Goal: Task Accomplishment & Management: Manage account settings

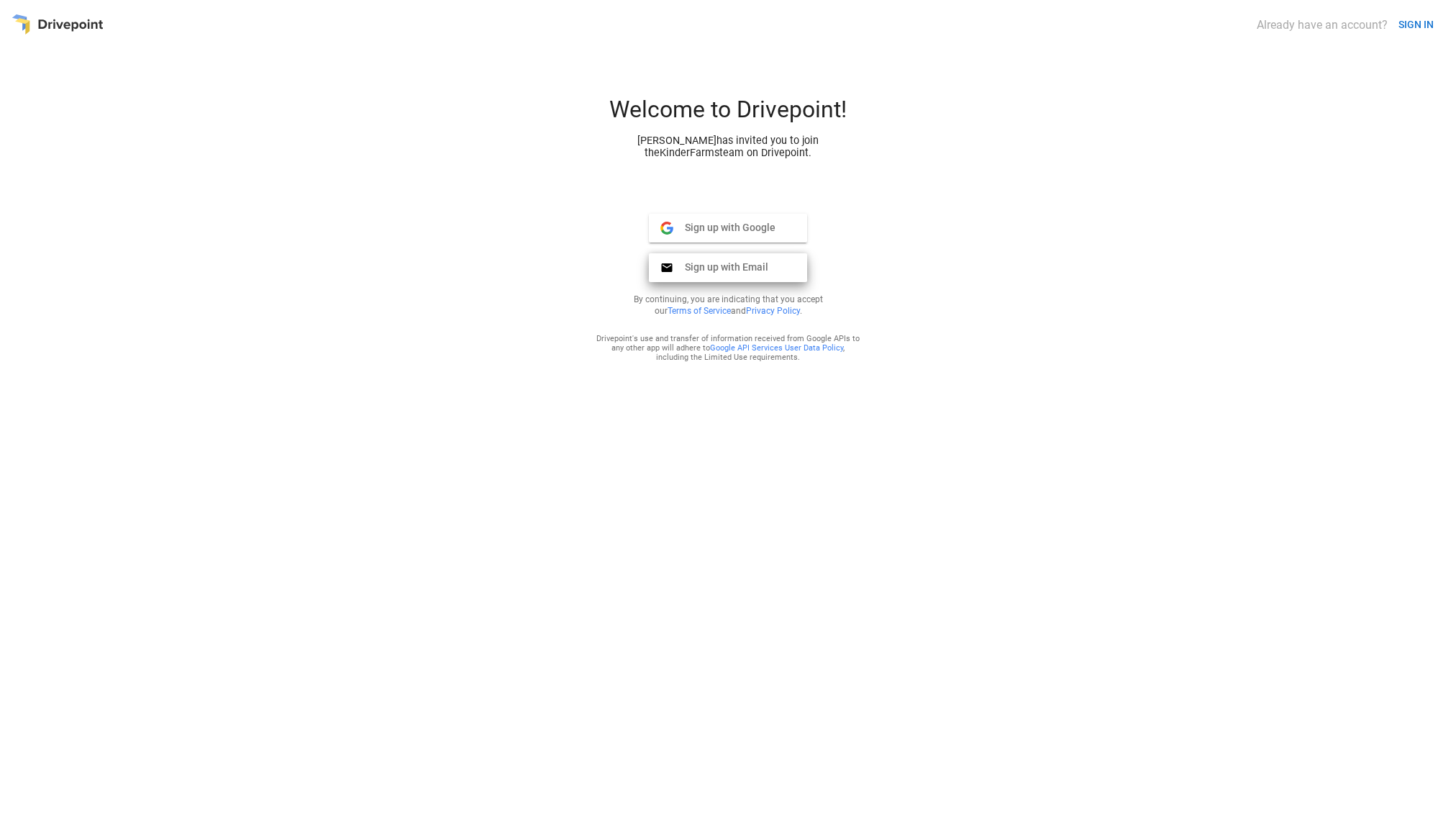
click at [735, 271] on span "Sign up with Email" at bounding box center [721, 267] width 95 height 13
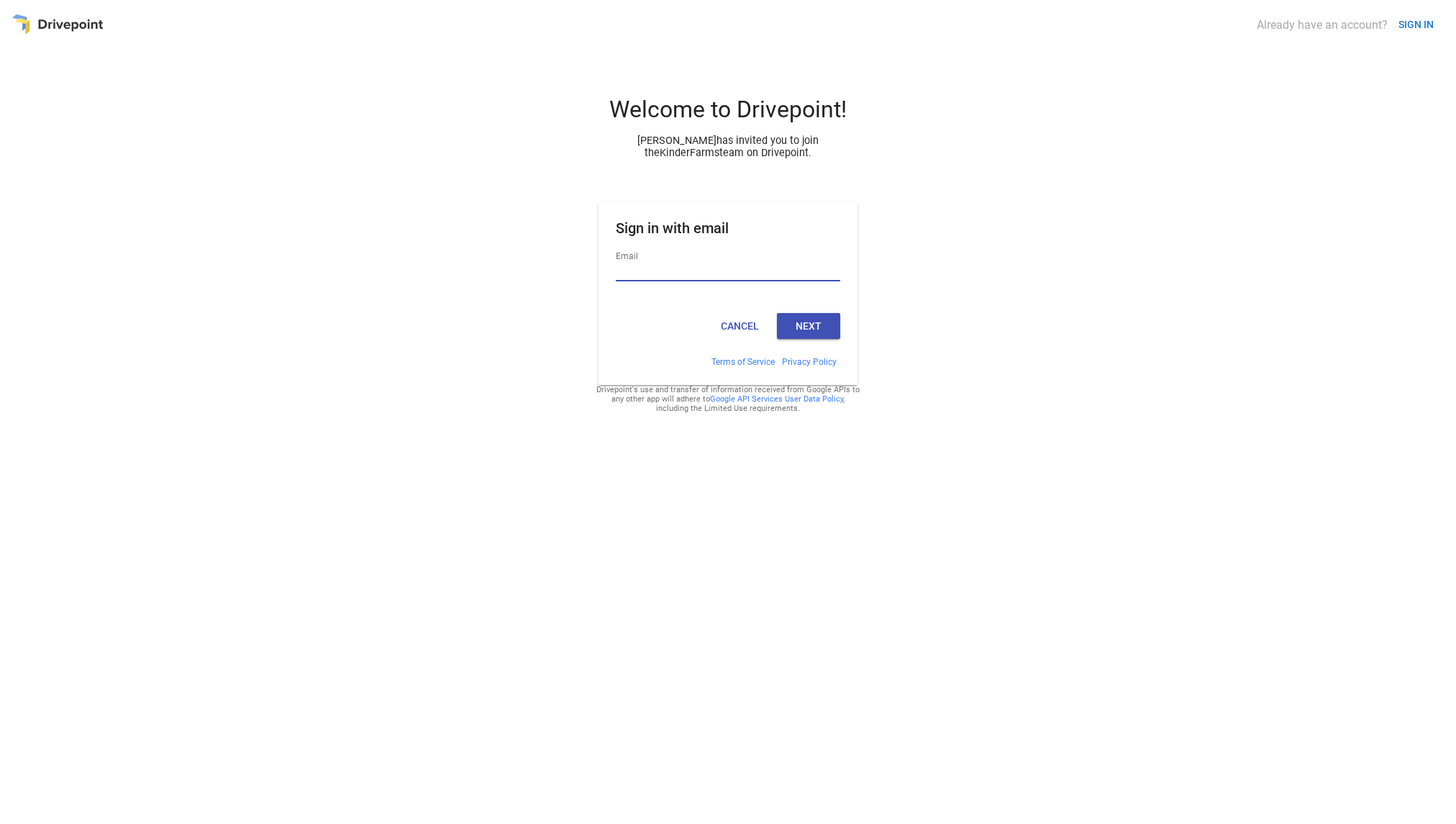
type input "**********"
click at [798, 329] on button "Next" at bounding box center [808, 326] width 63 height 26
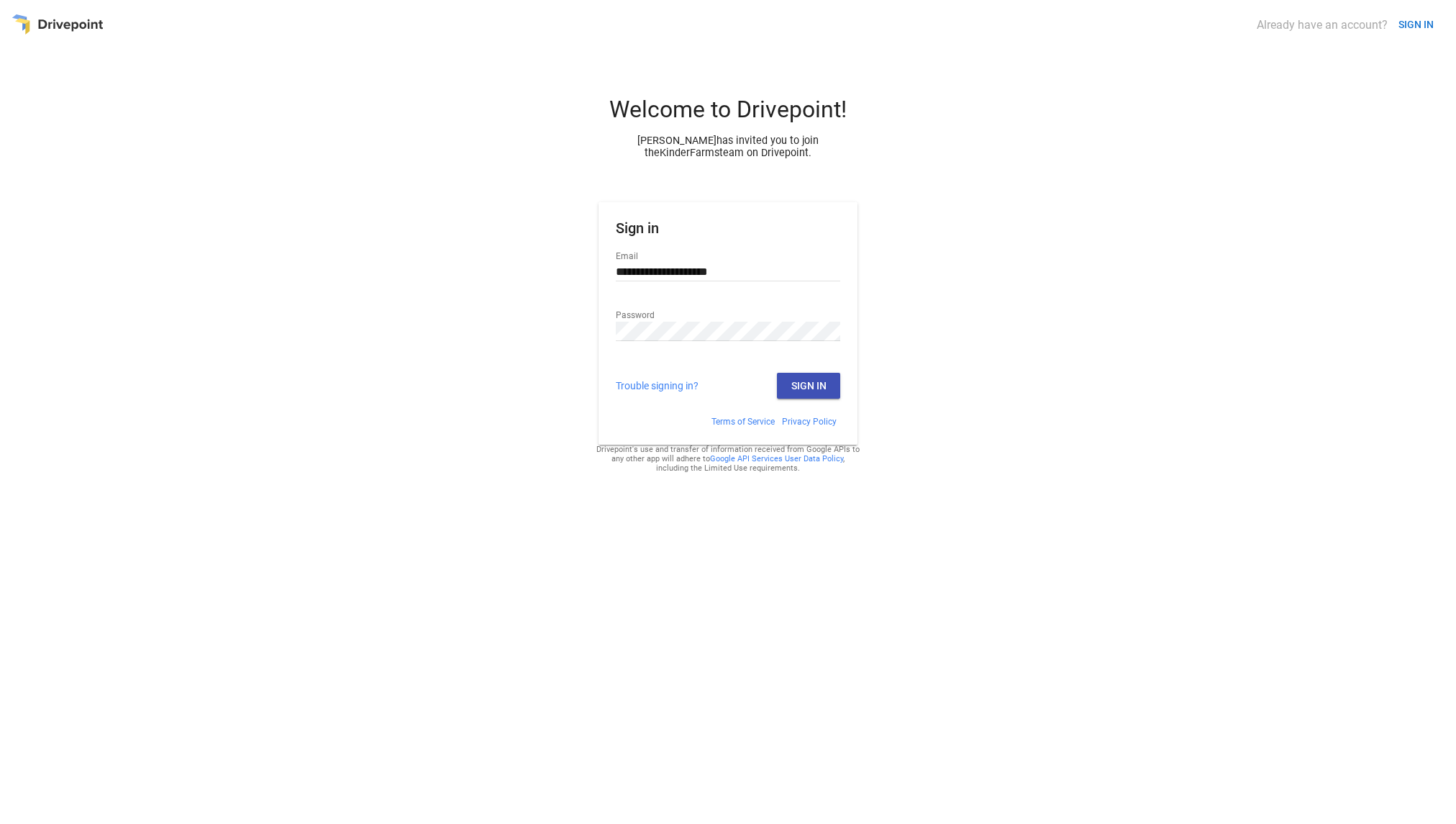
click at [808, 392] on button "Sign In" at bounding box center [808, 386] width 63 height 26
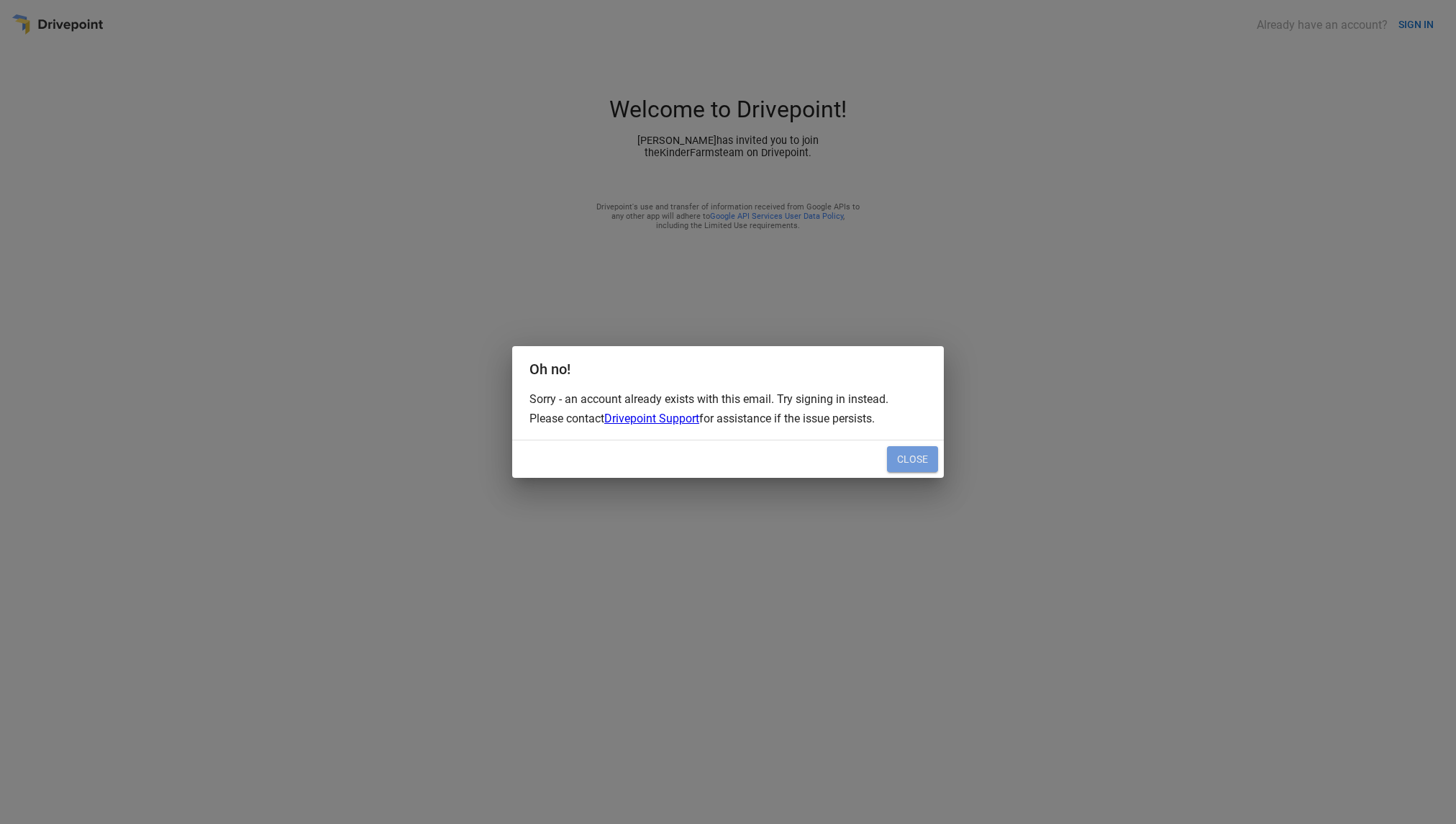
click at [914, 457] on button "Close" at bounding box center [913, 459] width 51 height 26
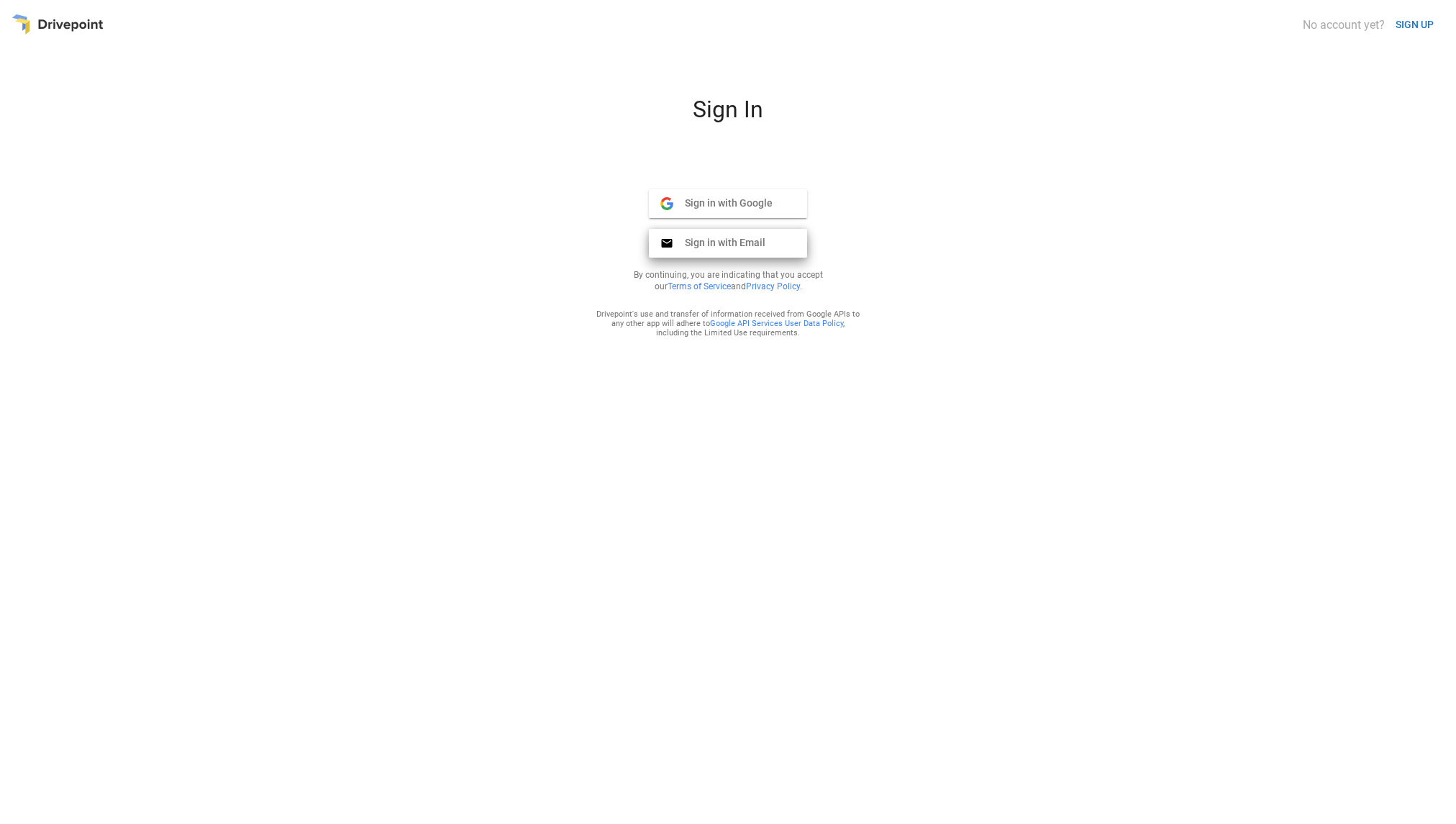
click at [734, 240] on span "Sign in with Email" at bounding box center [719, 243] width 92 height 13
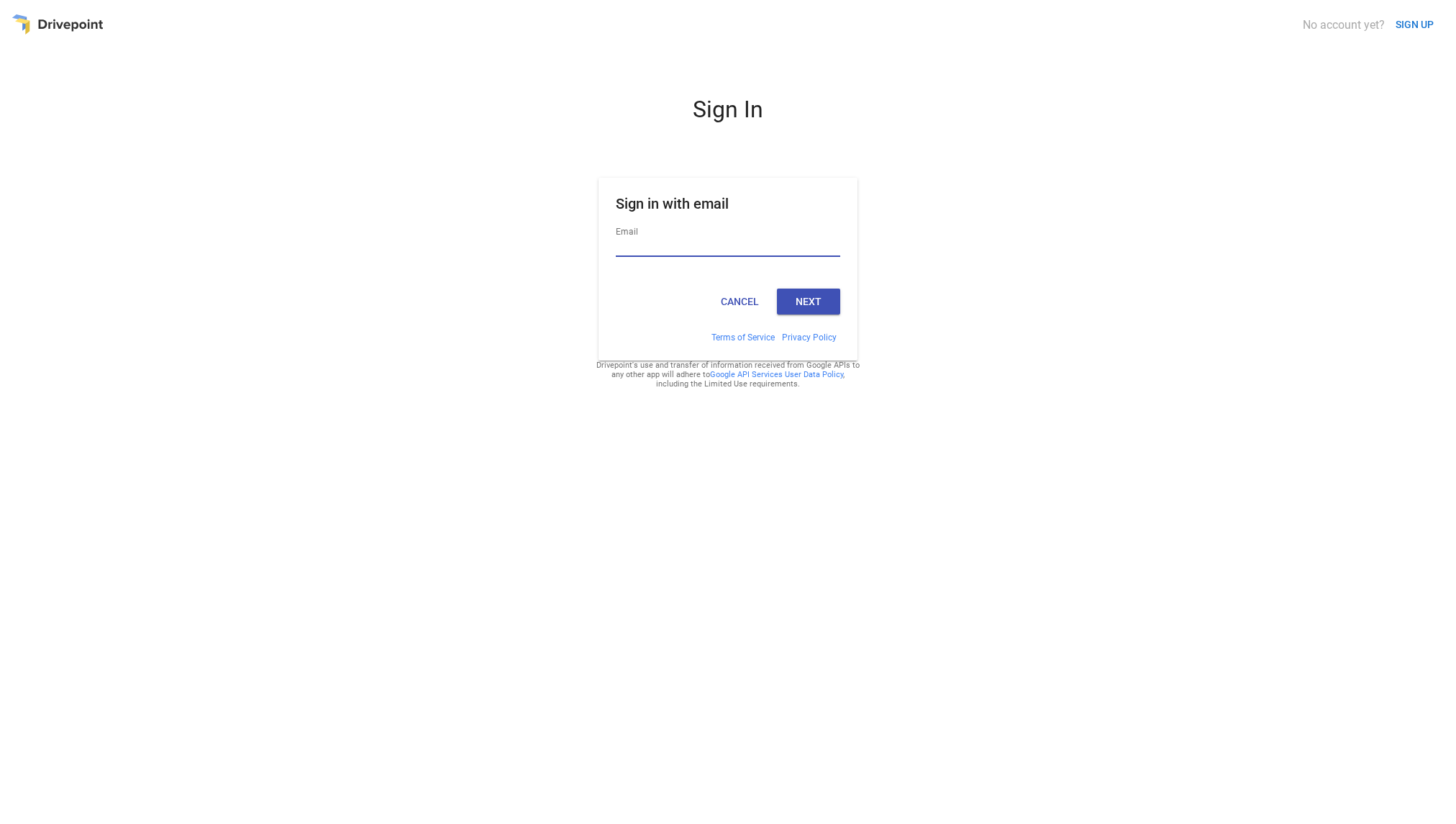
type input "**********"
click at [805, 305] on button "Next" at bounding box center [808, 301] width 63 height 26
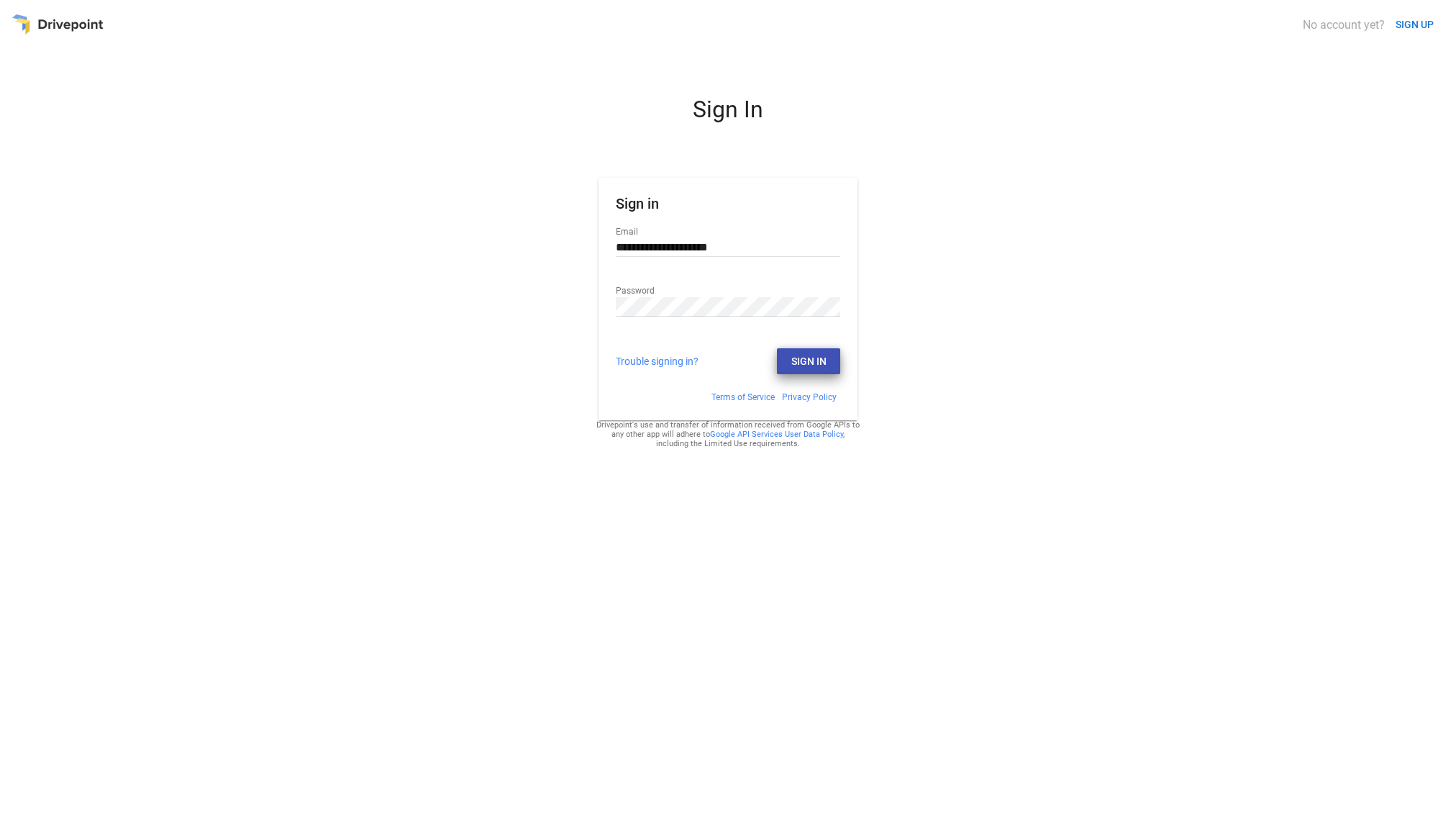
click at [816, 365] on button "Sign In" at bounding box center [808, 361] width 63 height 26
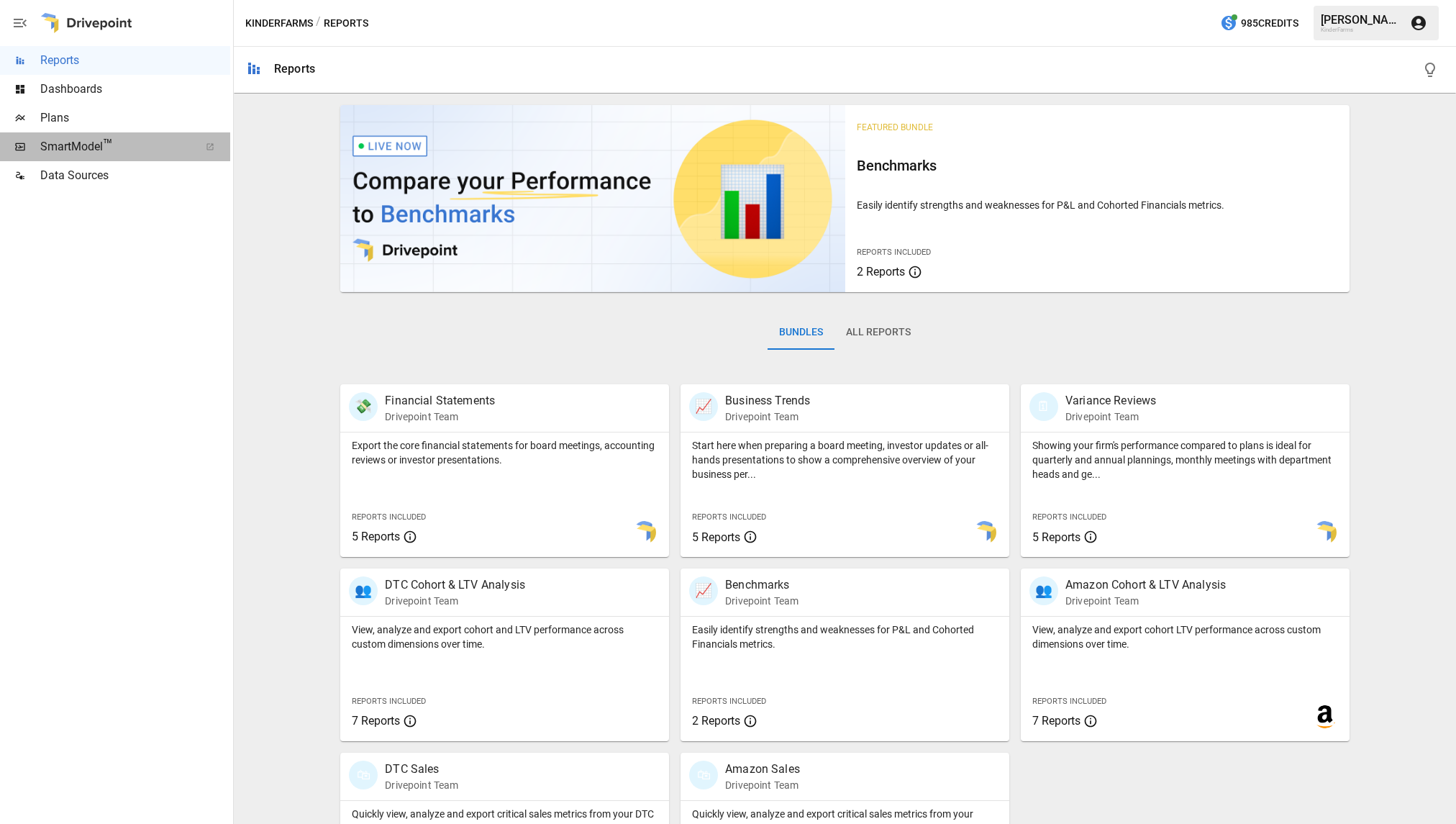
click at [103, 146] on span "™" at bounding box center [108, 145] width 10 height 18
click at [910, 269] on icon at bounding box center [915, 272] width 14 height 17
click at [1127, 328] on div "Bundles All Reports" at bounding box center [845, 344] width 1009 height 80
